Goal: Information Seeking & Learning: Learn about a topic

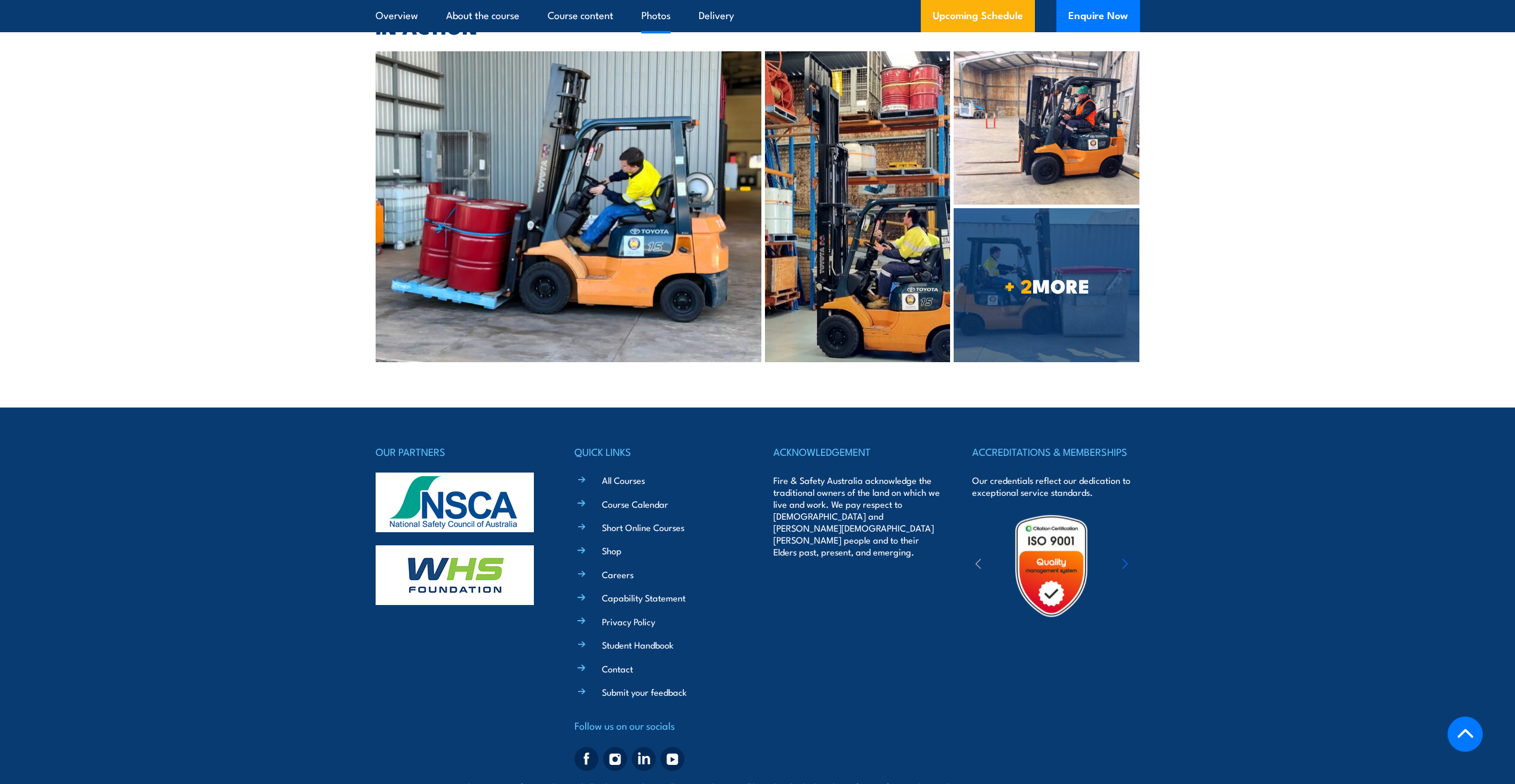
scroll to position [3099, 0]
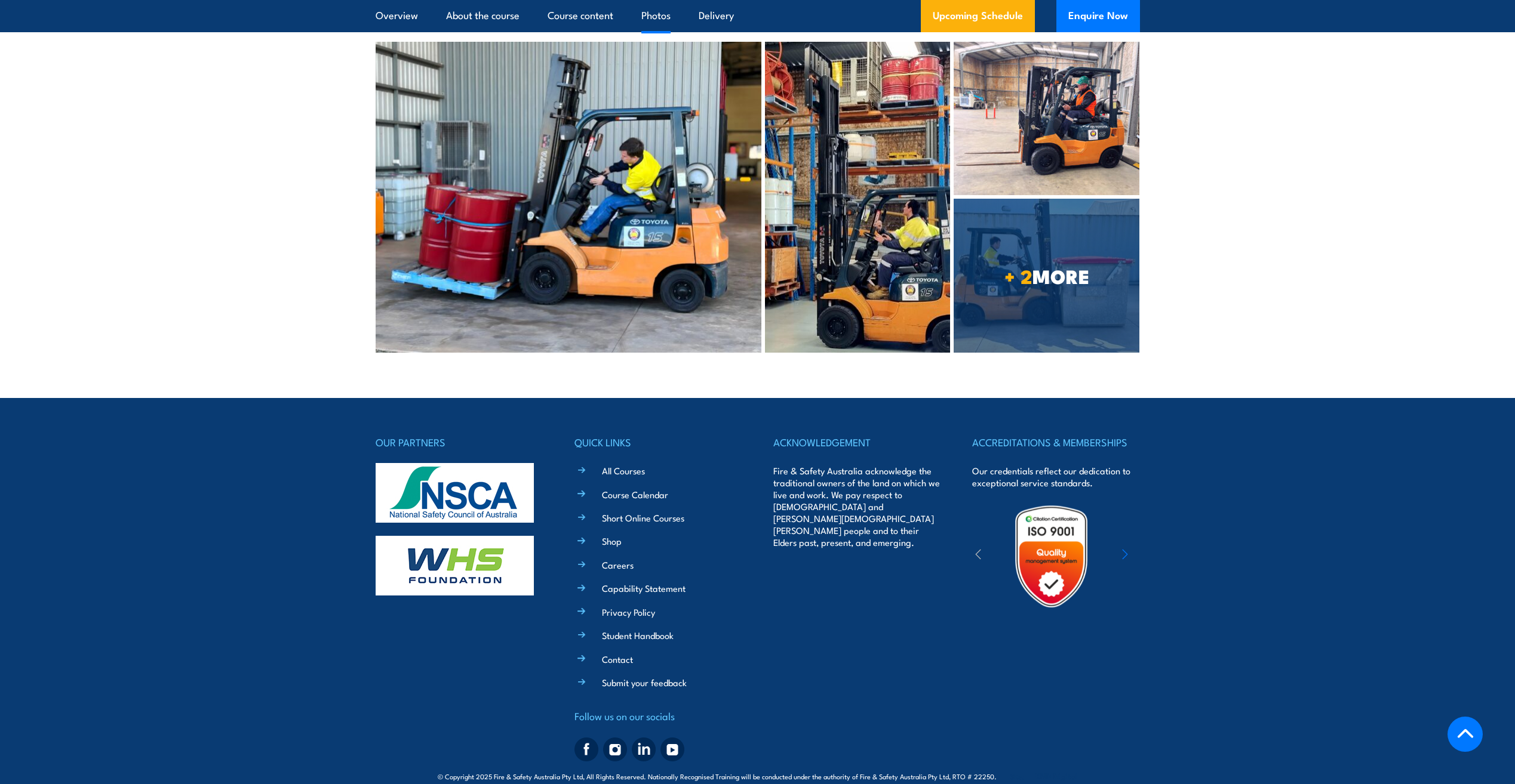
click at [1157, 570] on footer "OUR PARTNERS QUICK LINKS All Courses Course Calendar Short Online Courses Shop …" at bounding box center [757, 600] width 1515 height 404
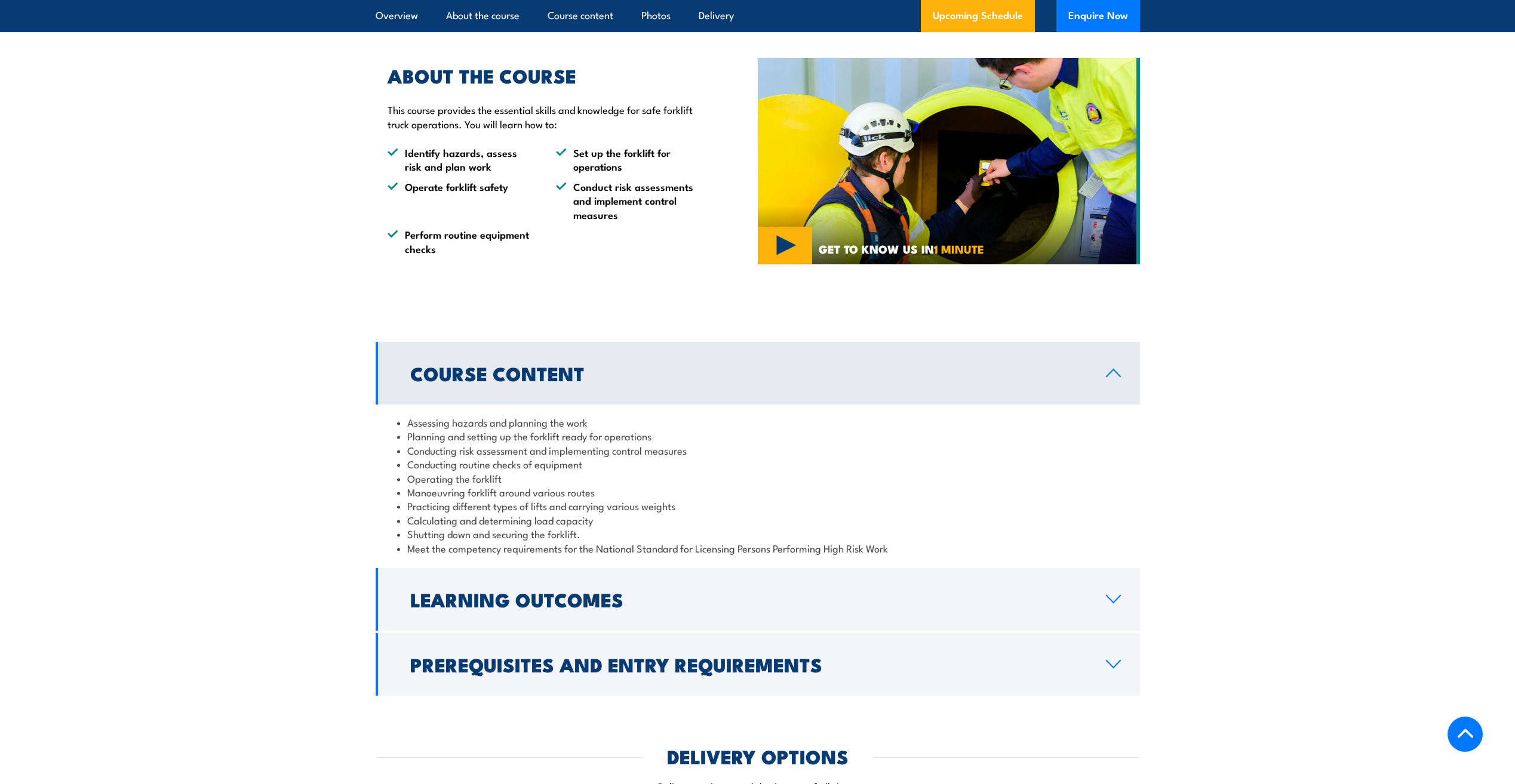
scroll to position [772, 0]
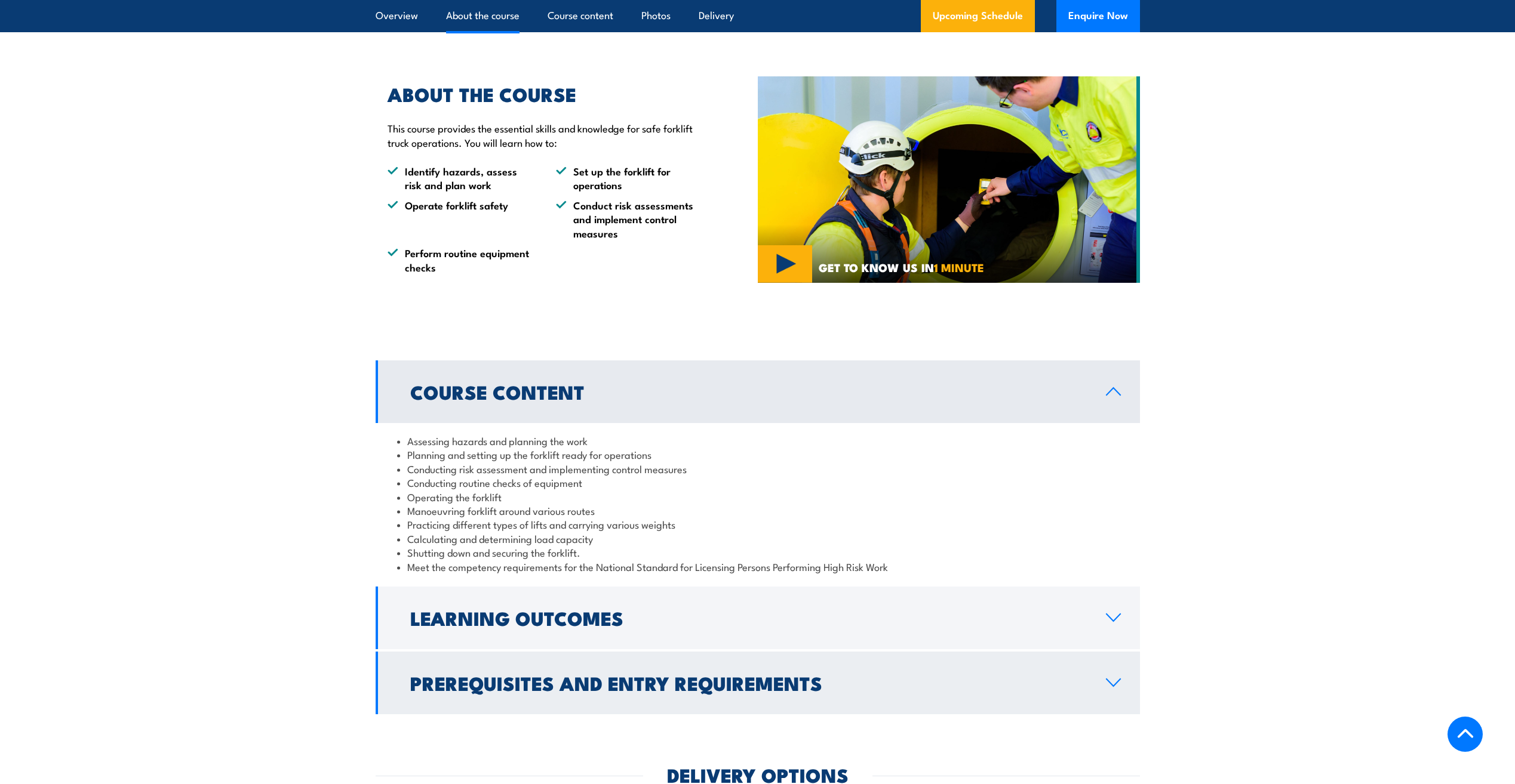
click at [771, 690] on h2 "Prerequisites and Entry Requirements" at bounding box center [749, 682] width 677 height 17
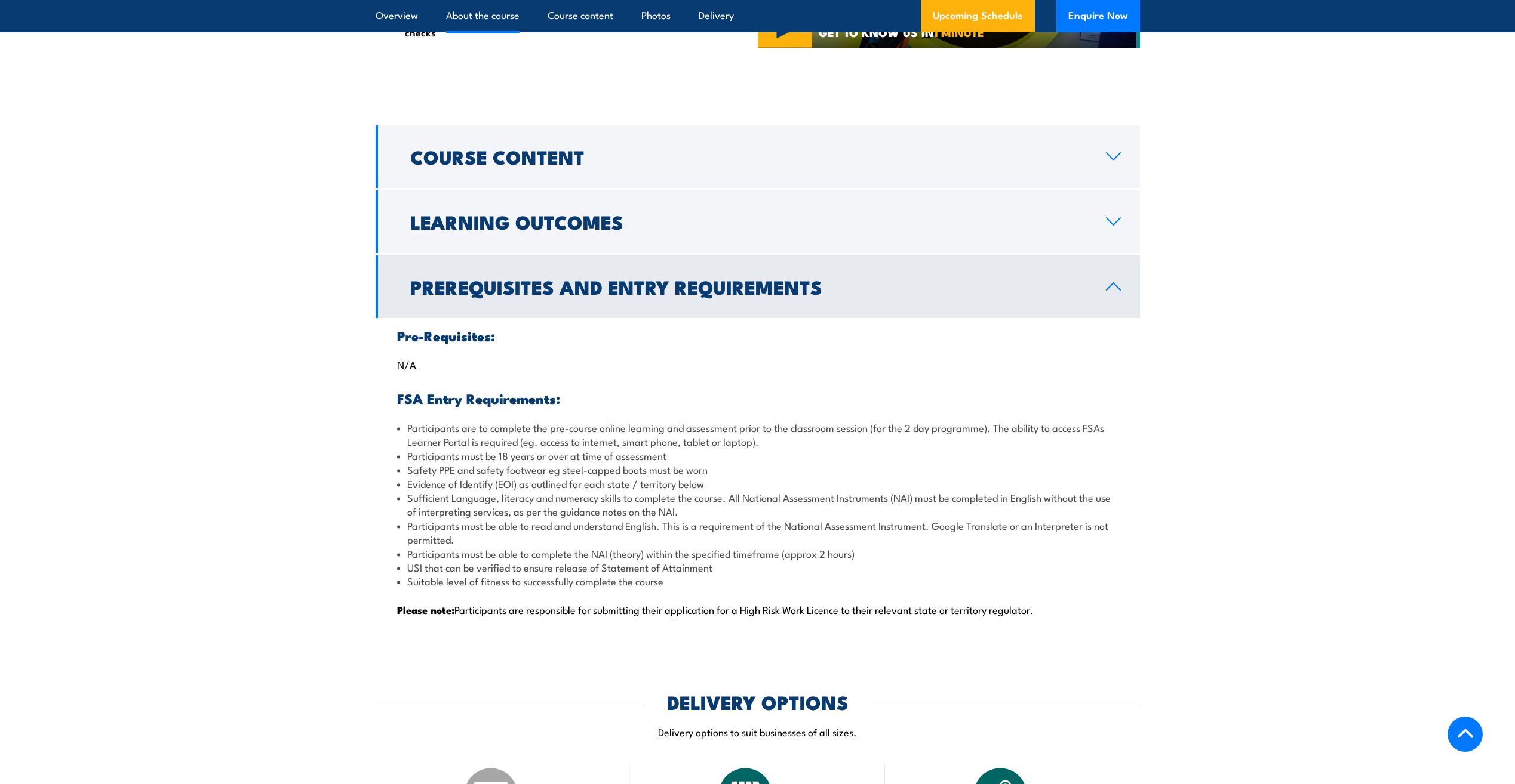
scroll to position [1010, 0]
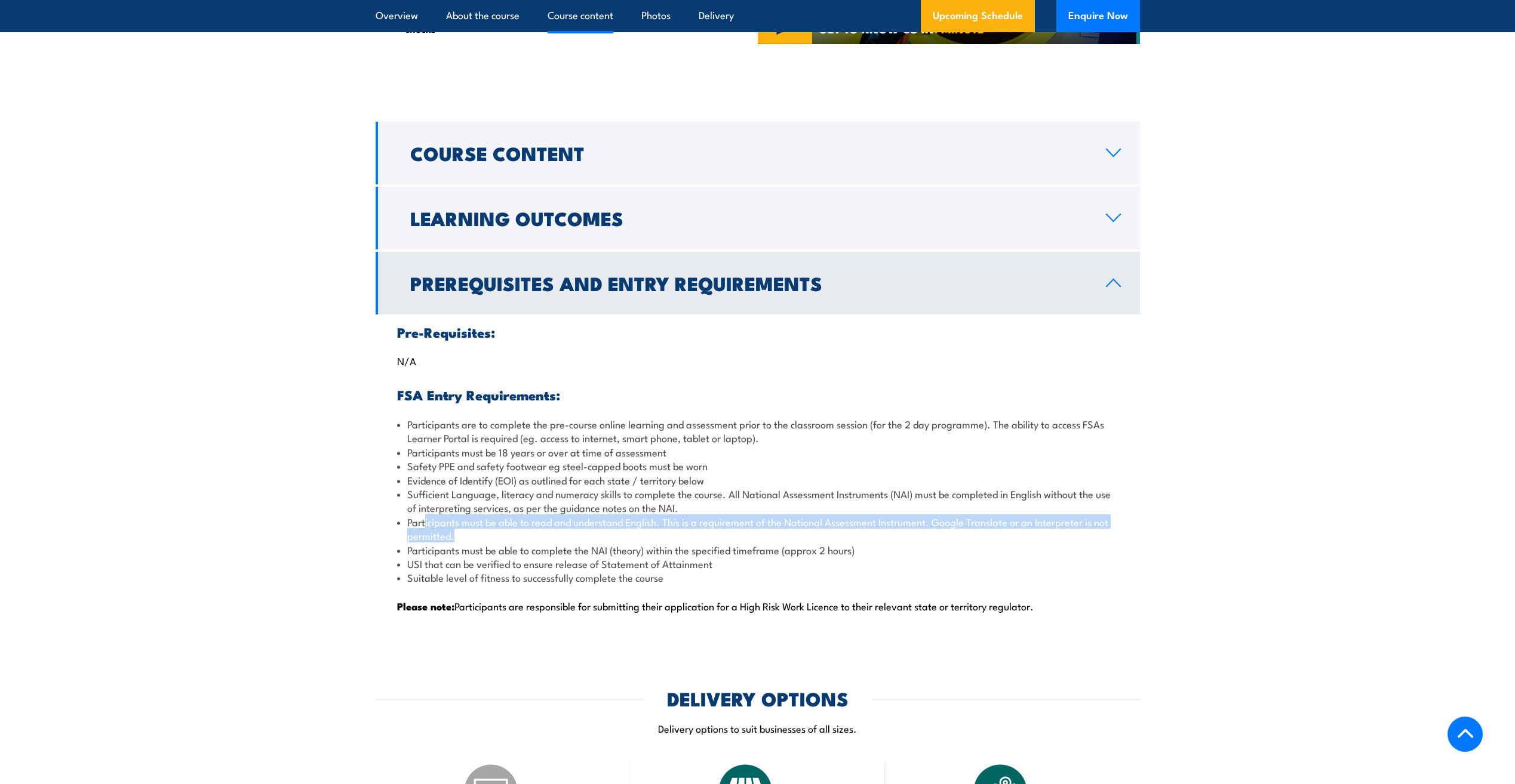
drag, startPoint x: 424, startPoint y: 528, endPoint x: 599, endPoint y: 540, distance: 175.4
click at [599, 540] on li "Participants must be able to read and understand English. This is a requirement…" at bounding box center [758, 529] width 721 height 28
drag, startPoint x: 599, startPoint y: 540, endPoint x: 588, endPoint y: 541, distance: 11.0
click at [599, 540] on li "Participants must be able to read and understand English. This is a requirement…" at bounding box center [758, 529] width 721 height 28
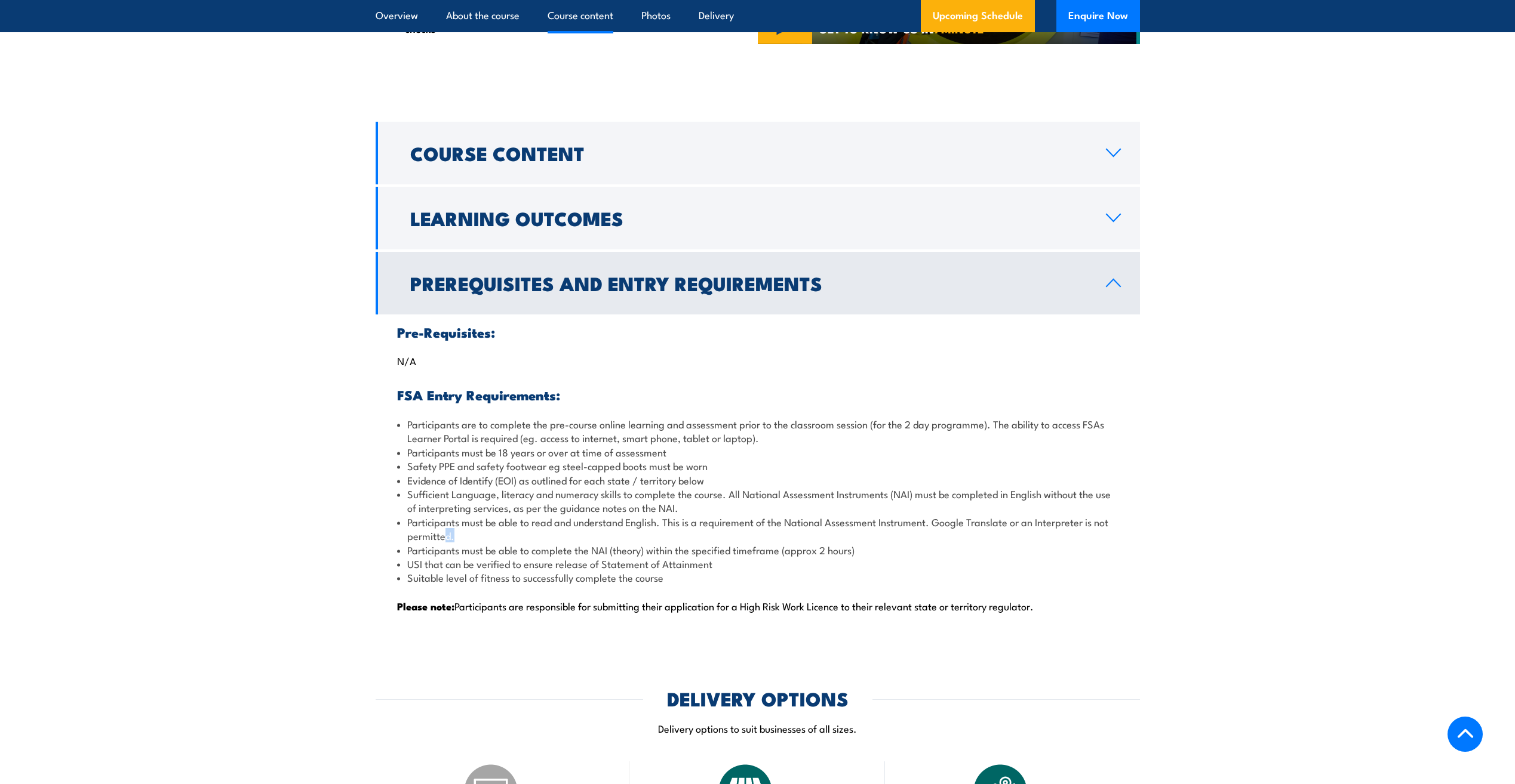
drag, startPoint x: 484, startPoint y: 534, endPoint x: 443, endPoint y: 534, distance: 41.0
click at [443, 534] on li "Participants must be able to read and understand English. This is a requirement…" at bounding box center [758, 529] width 721 height 28
drag, startPoint x: 443, startPoint y: 534, endPoint x: 423, endPoint y: 533, distance: 20.0
click at [443, 534] on li "Participants must be able to read and understand English. This is a requirement…" at bounding box center [758, 529] width 721 height 28
click at [422, 533] on li "Participants must be able to read and understand English. This is a requirement…" at bounding box center [758, 529] width 721 height 28
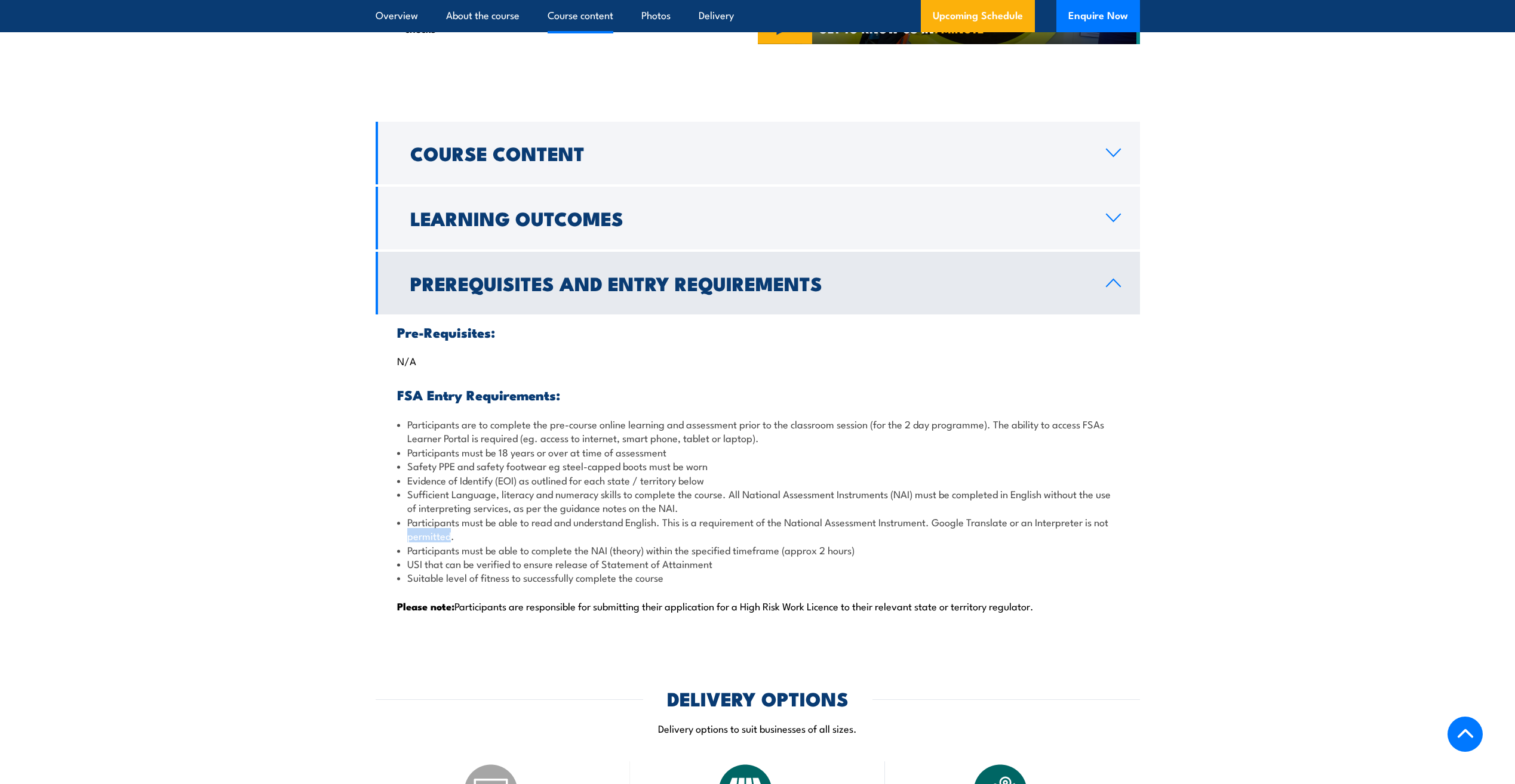
click at [422, 533] on li "Participants must be able to read and understand English. This is a requirement…" at bounding box center [758, 529] width 721 height 28
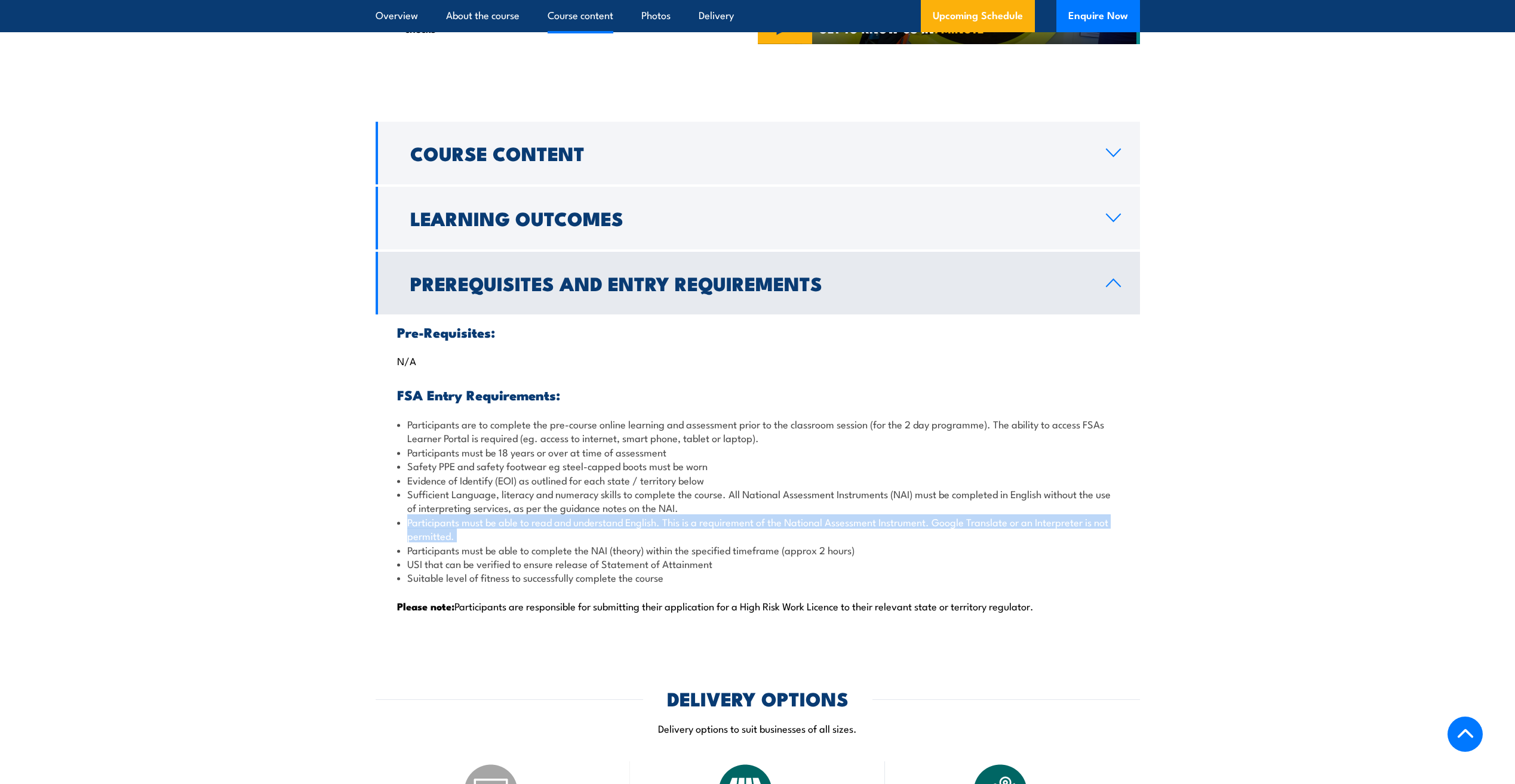
click at [422, 533] on li "Participants must be able to read and understand English. This is a requirement…" at bounding box center [758, 529] width 721 height 28
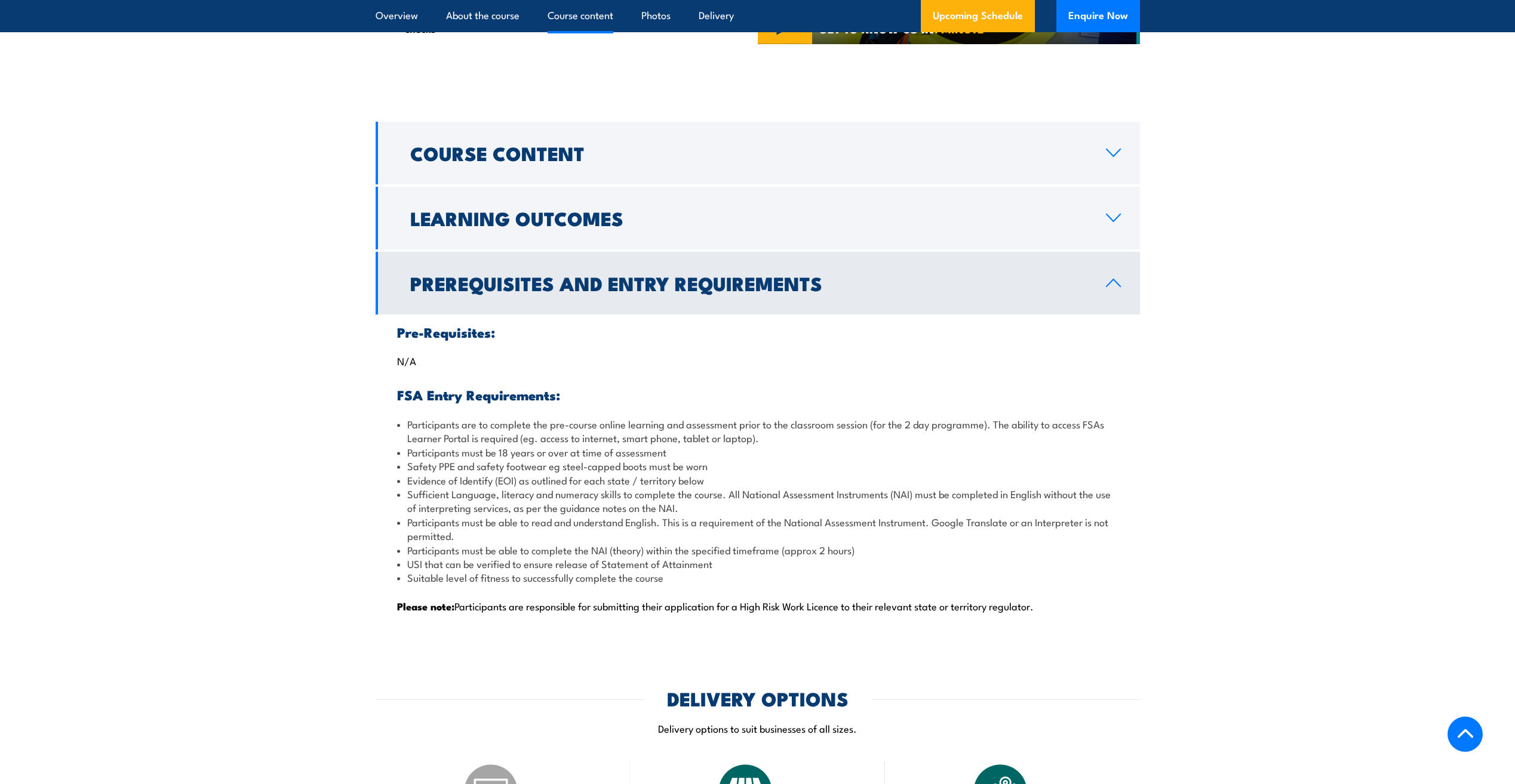
drag, startPoint x: 422, startPoint y: 533, endPoint x: 576, endPoint y: 553, distance: 155.3
click at [576, 553] on li "Participants must be able to complete the NAI (theory) within the specified tim…" at bounding box center [758, 550] width 721 height 14
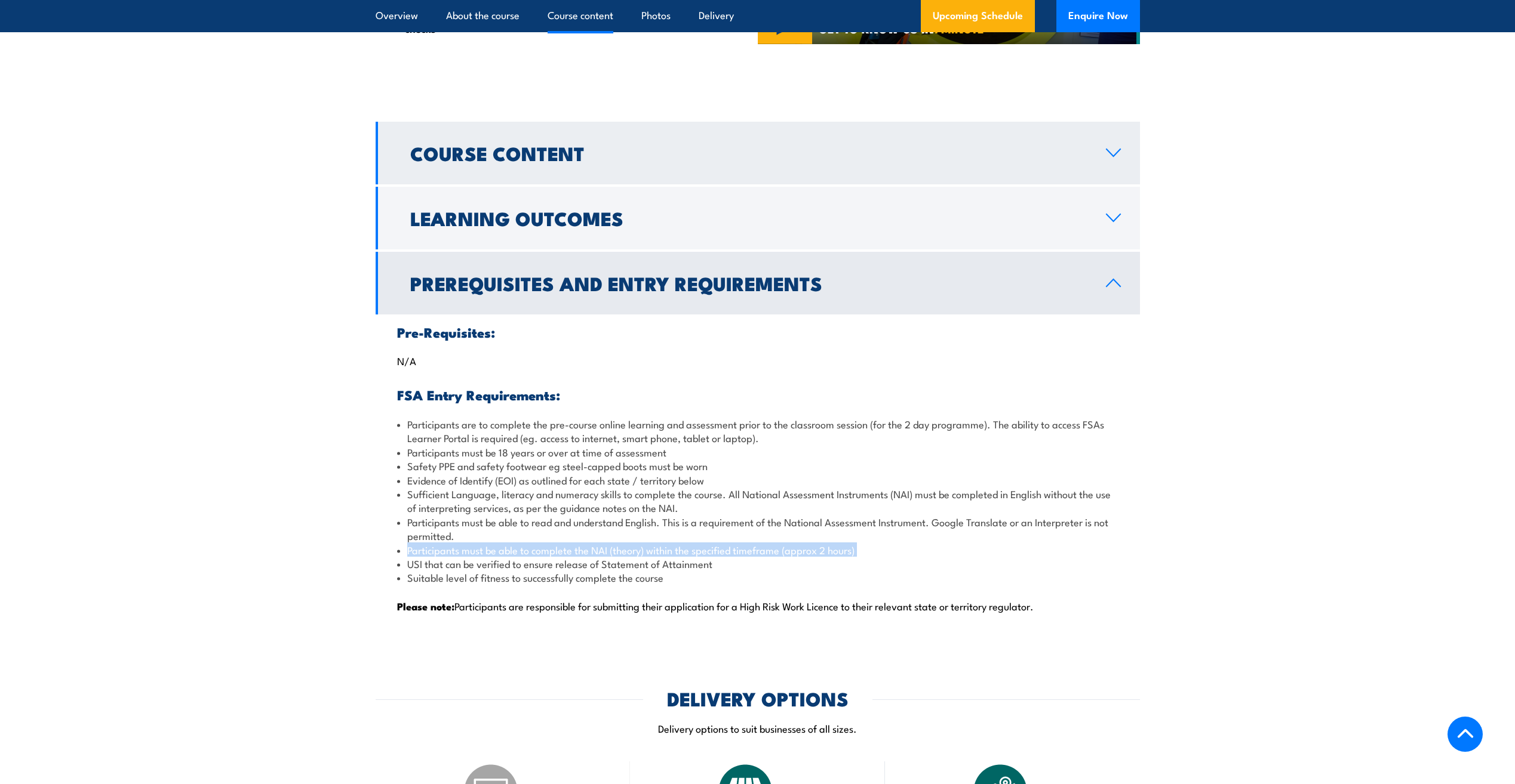
click at [626, 170] on link "Course Content" at bounding box center [757, 153] width 764 height 63
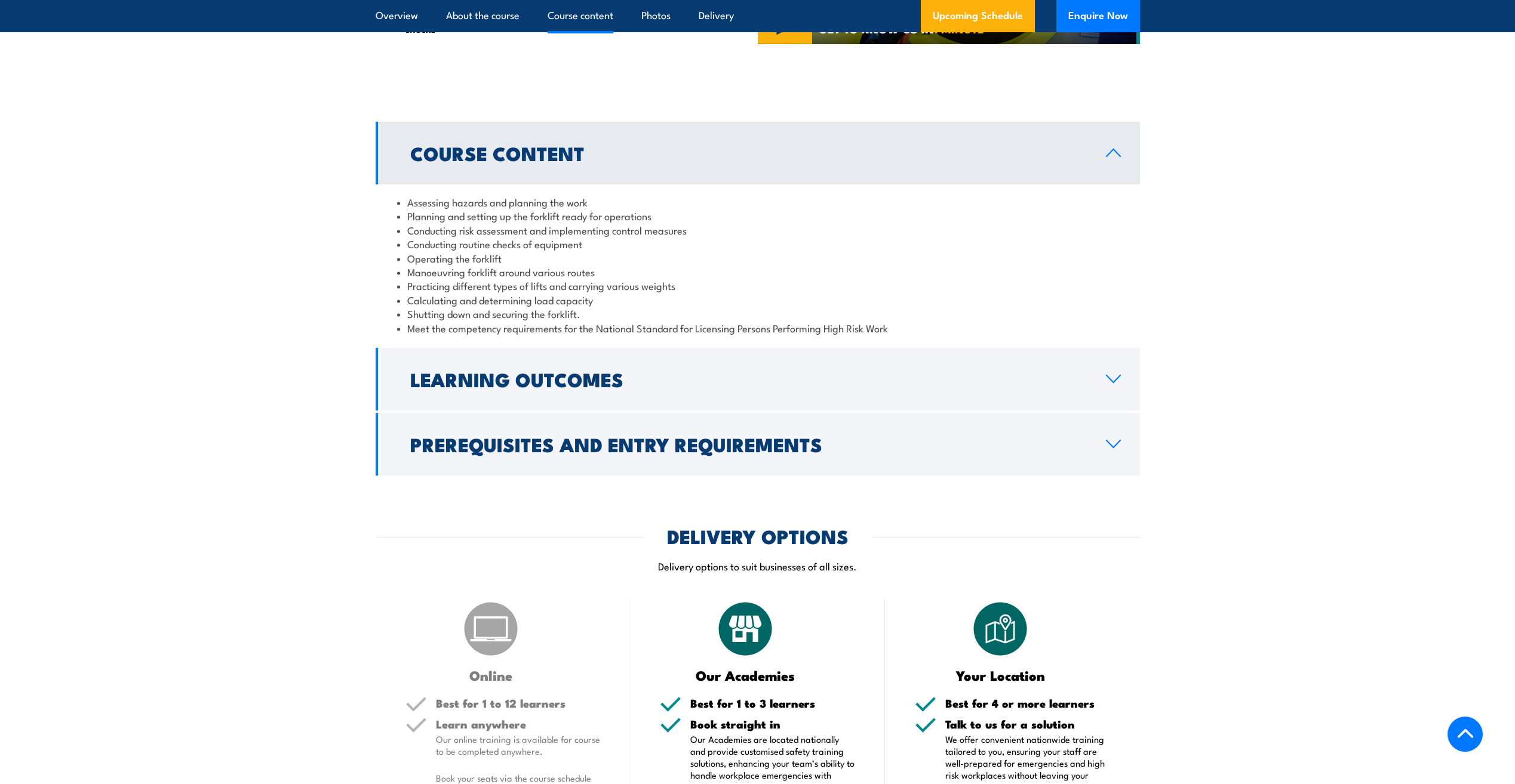
click at [626, 170] on link "Course Content" at bounding box center [757, 153] width 764 height 63
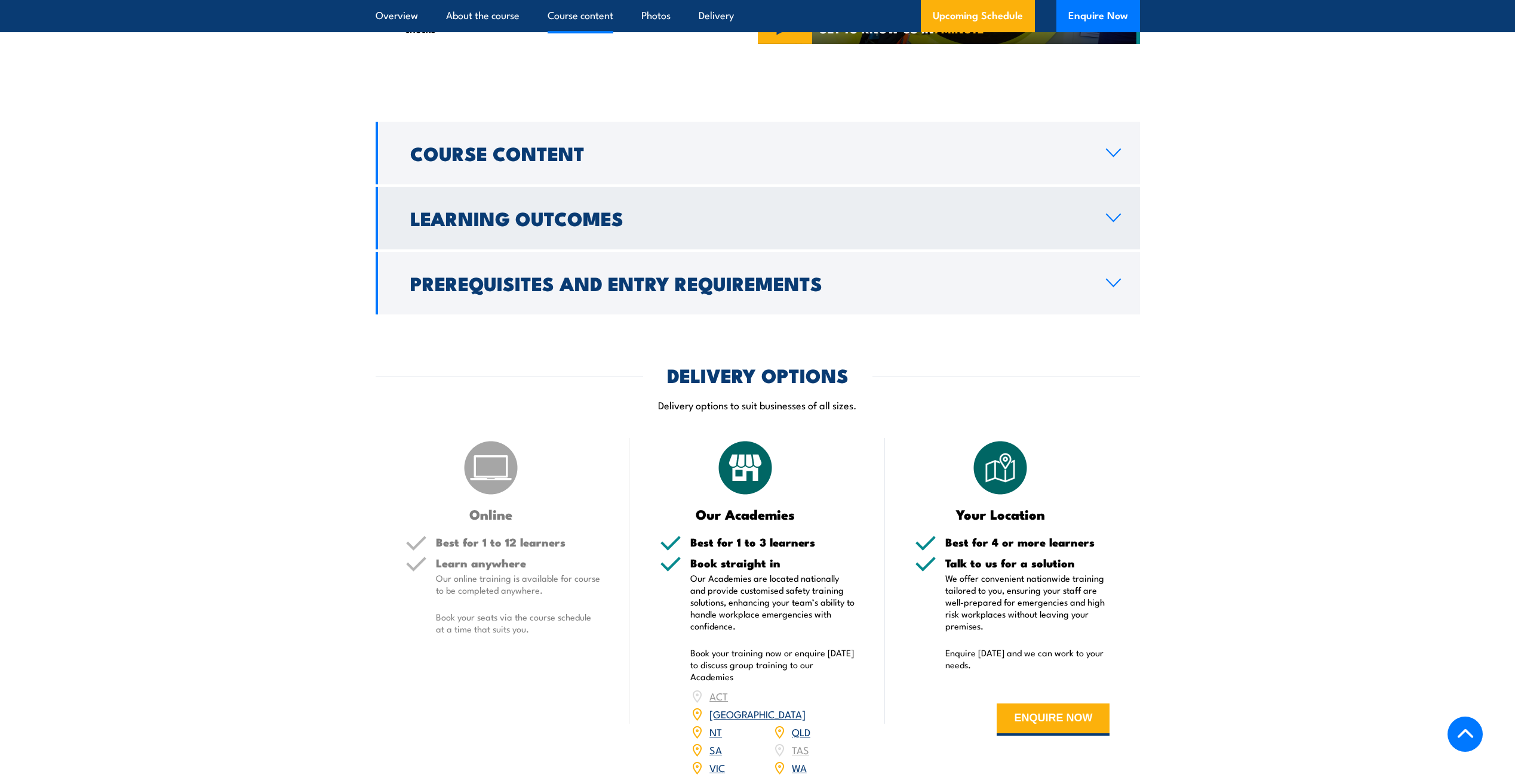
click at [657, 195] on link "Learning Outcomes" at bounding box center [757, 218] width 764 height 63
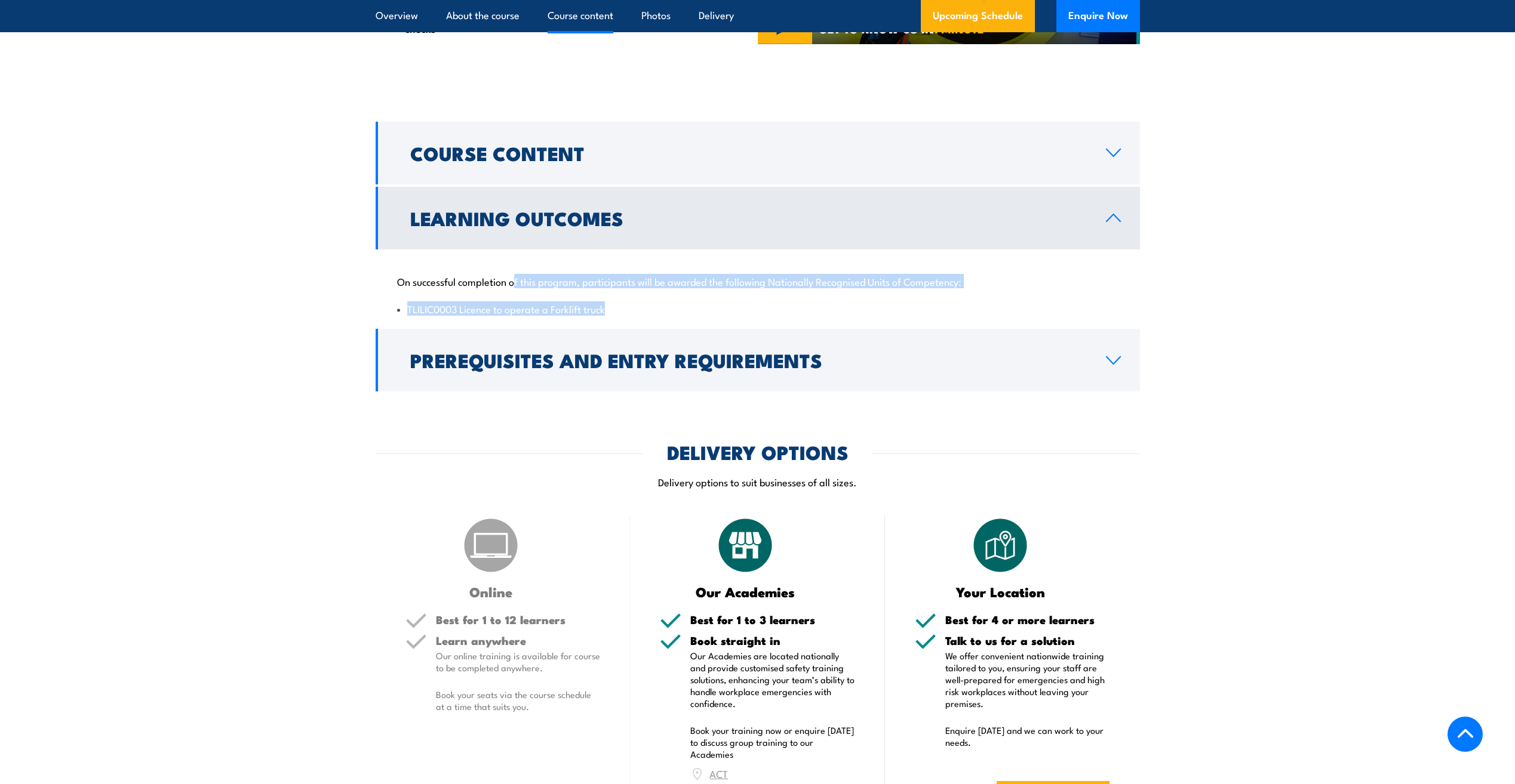
drag, startPoint x: 516, startPoint y: 281, endPoint x: 799, endPoint y: 294, distance: 283.3
click at [799, 294] on div "On successful completion of this program, participants will be awarded the foll…" at bounding box center [757, 288] width 764 height 77
click at [649, 222] on h2 "Learning Outcomes" at bounding box center [749, 217] width 677 height 17
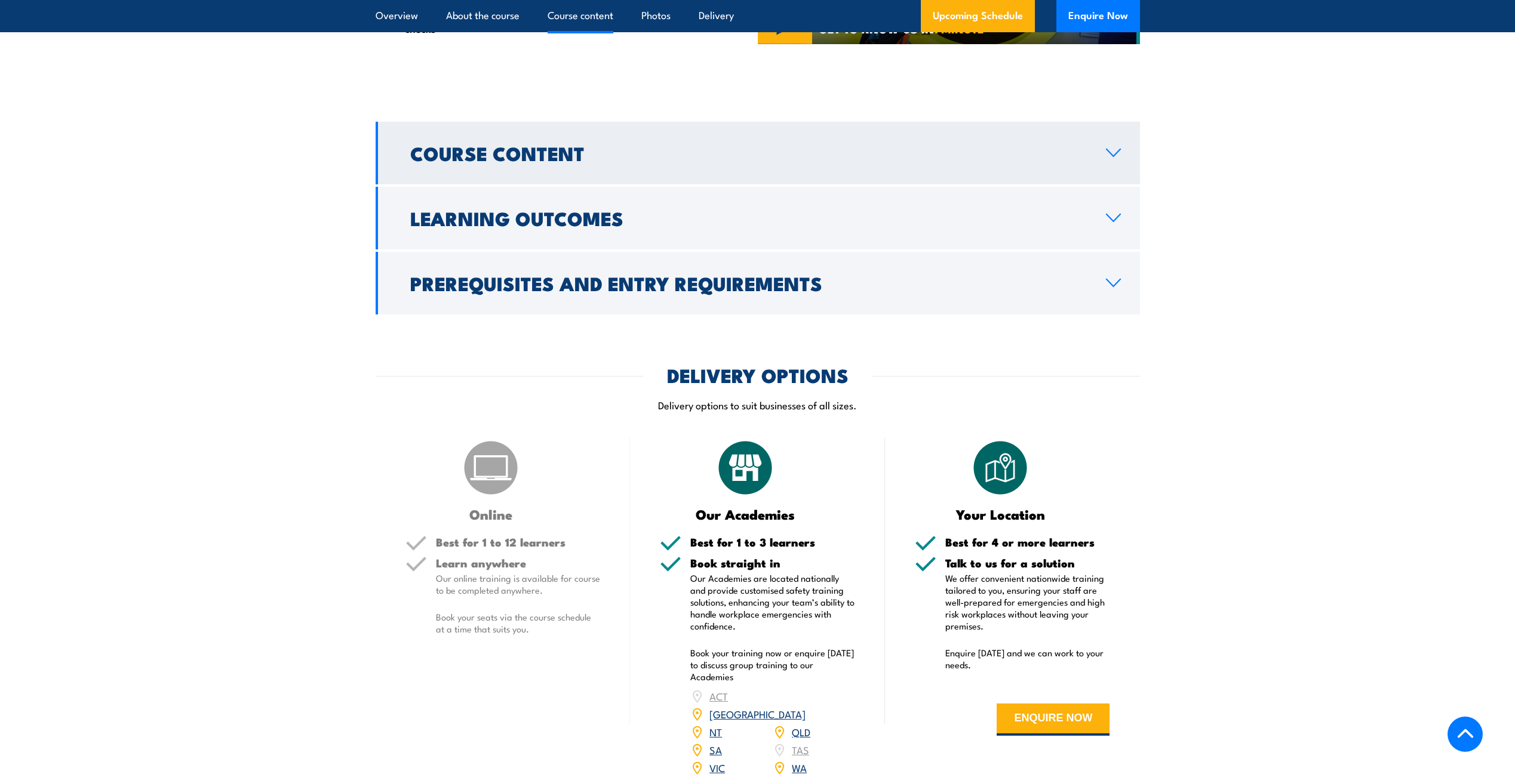
click at [587, 159] on h2 "Course Content" at bounding box center [749, 152] width 677 height 17
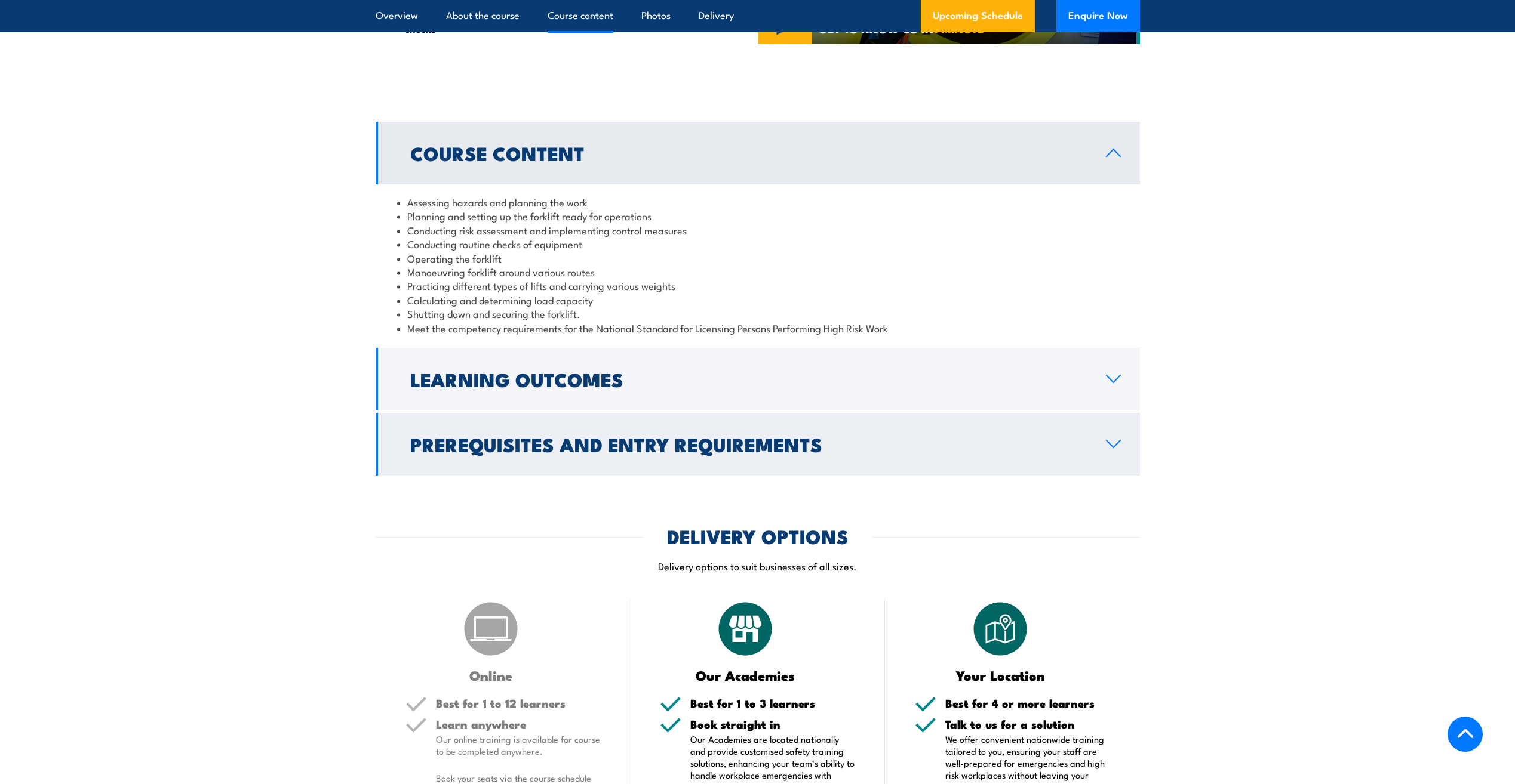
click at [725, 435] on h2 "Prerequisites and Entry Requirements" at bounding box center [749, 443] width 677 height 17
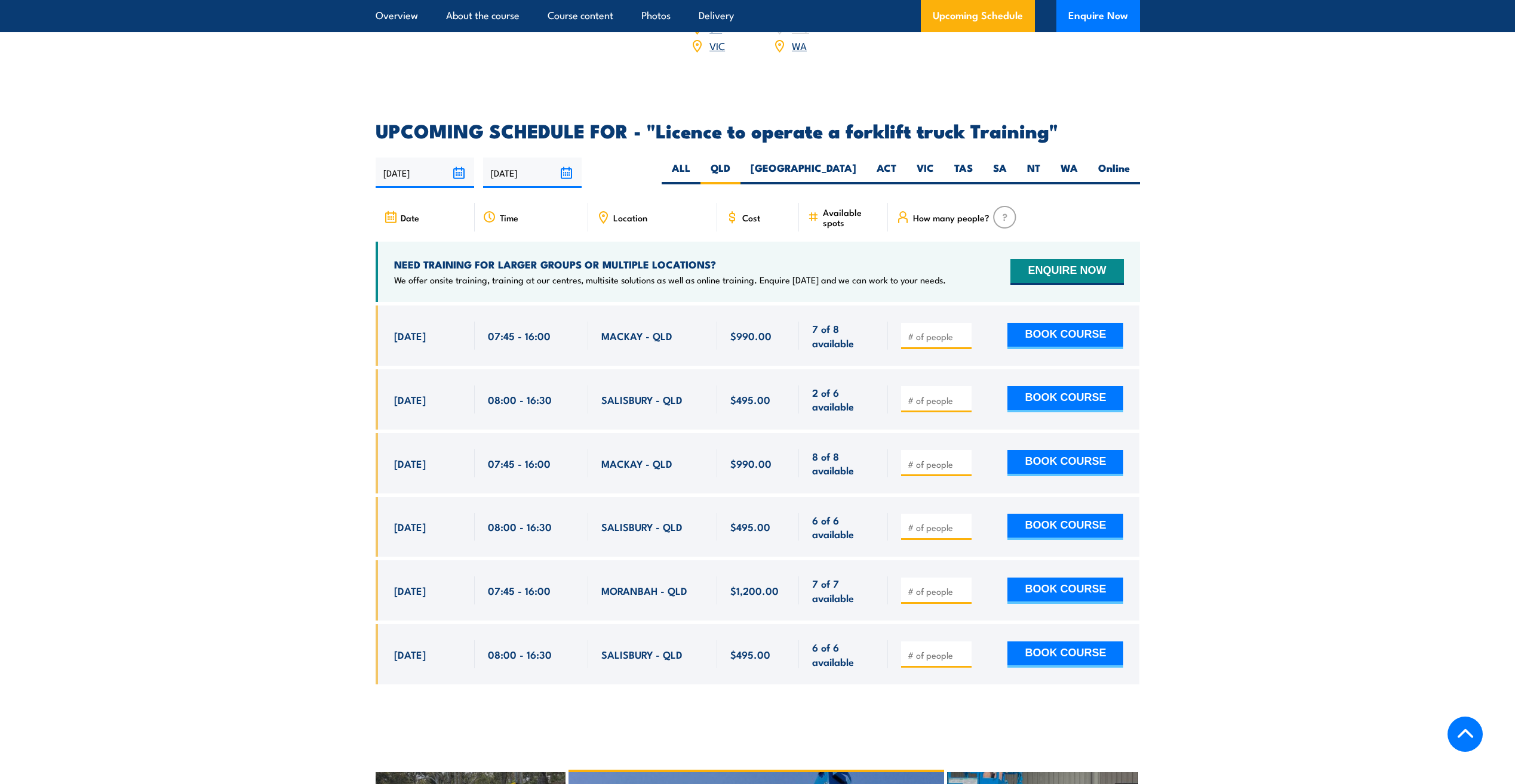
scroll to position [2084, 0]
